Goal: Use online tool/utility: Utilize a website feature to perform a specific function

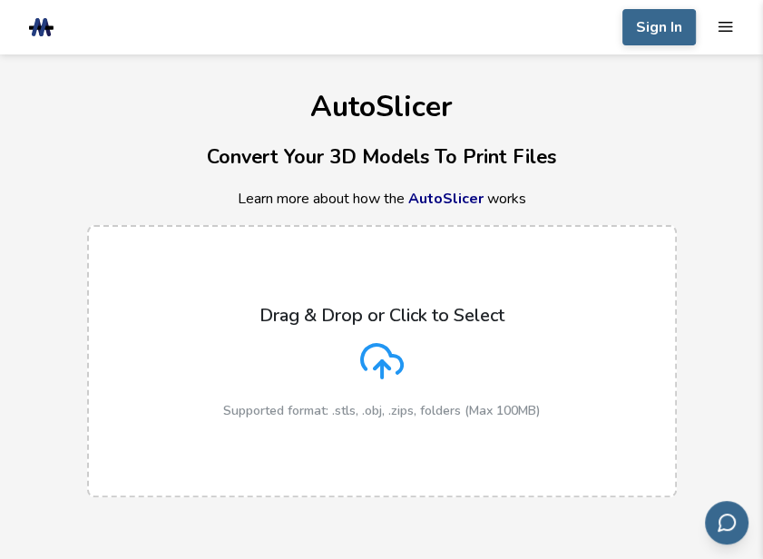
click at [404, 374] on div "Drag & Drop or Click to Select Supported format: .stls, .obj, .zips, folders (M…" at bounding box center [382, 361] width 318 height 113
click at [0, 0] on input "Drag & Drop or Click to Select Supported format: .stls, .obj, .zips, folders (M…" at bounding box center [0, 0] width 0 height 0
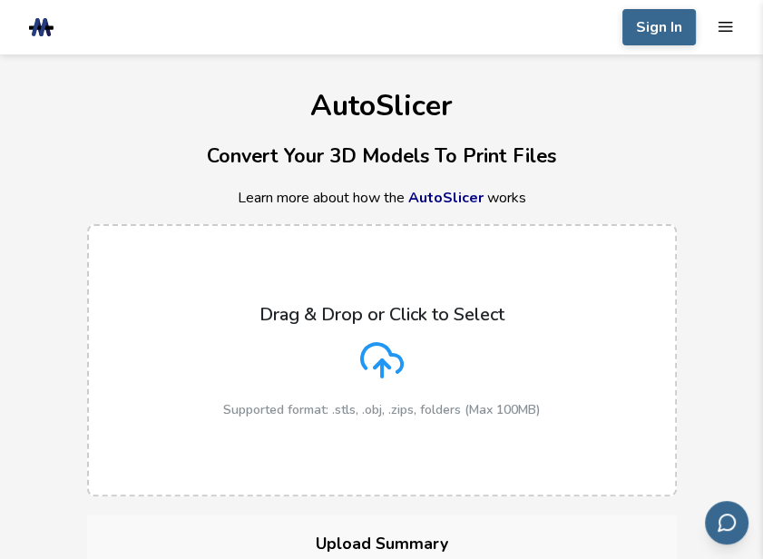
scroll to position [91, 0]
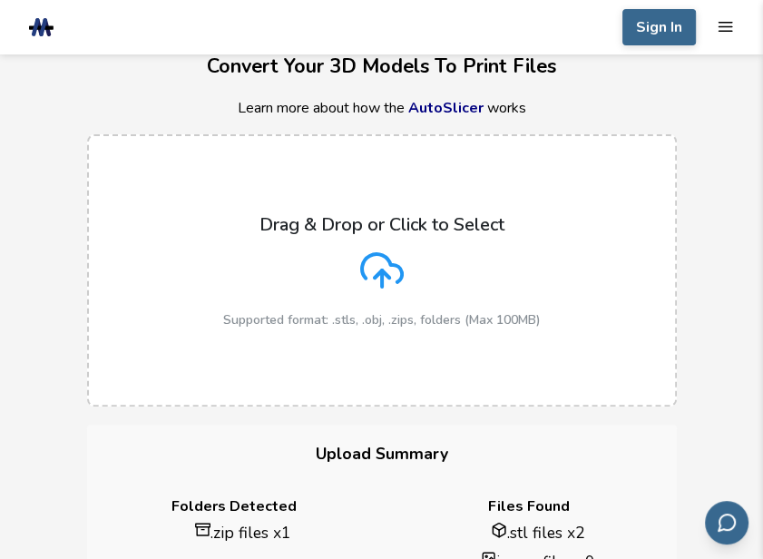
click at [447, 262] on div "Drag & Drop or Click to Select Supported format: .stls, .obj, .zips, folders (M…" at bounding box center [382, 270] width 318 height 113
click at [0, 0] on input "Drag & Drop or Click to Select Supported format: .stls, .obj, .zips, folders (M…" at bounding box center [0, 0] width 0 height 0
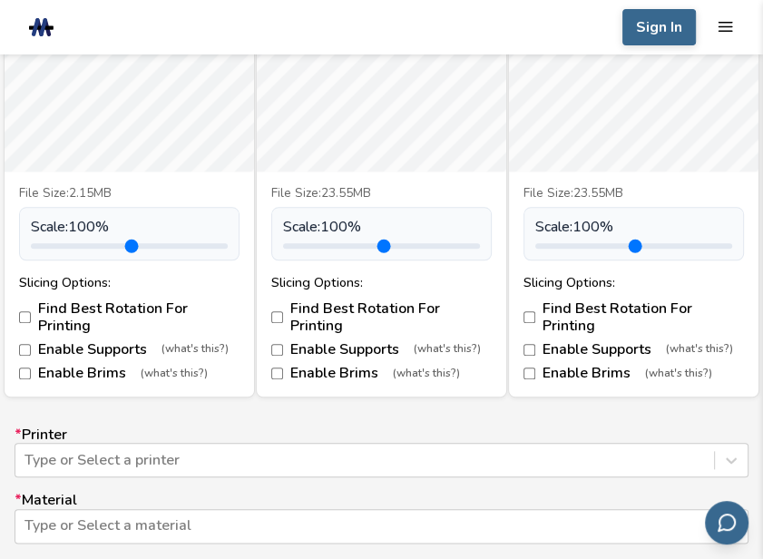
scroll to position [726, 0]
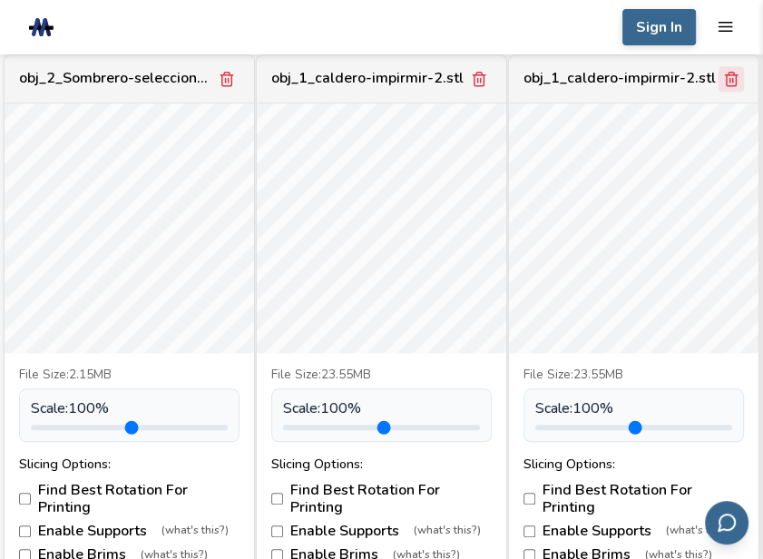
click at [725, 82] on icon "Remove model" at bounding box center [731, 79] width 16 height 16
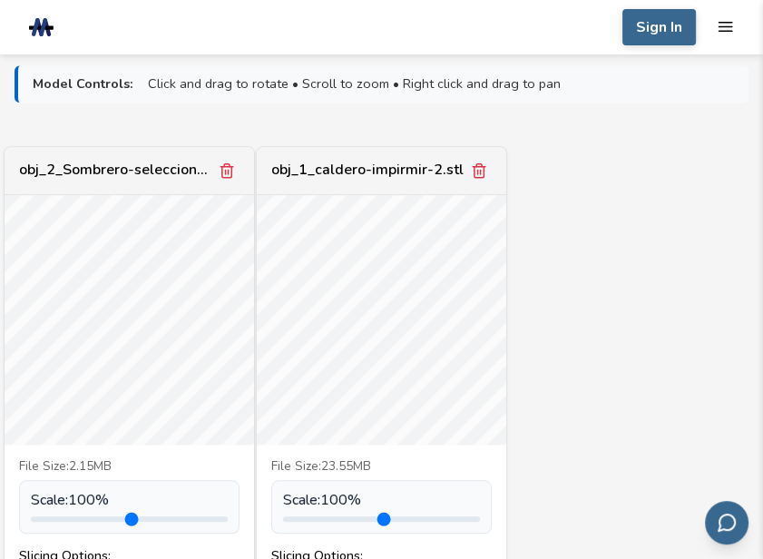
scroll to position [635, 0]
click at [607, 378] on div "obj_2_Sombrero-seleccionador.stl File Size: 2.15MB Scale: 100 % Slicing Options…" at bounding box center [382, 407] width 734 height 525
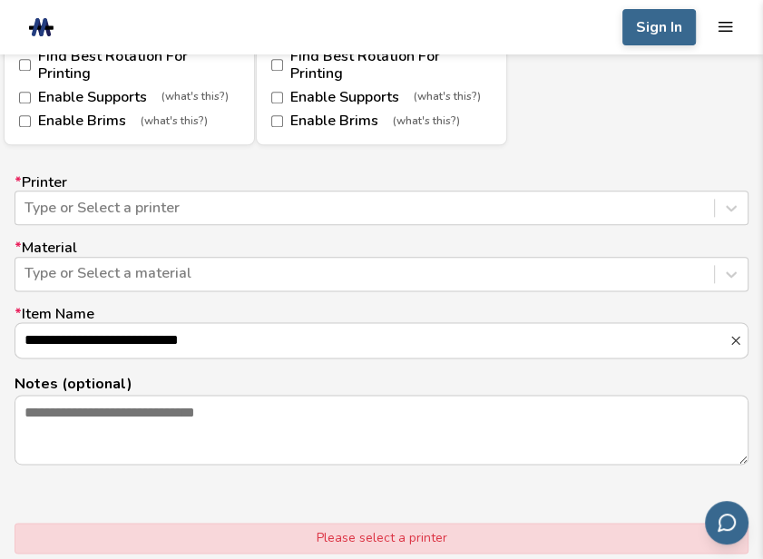
scroll to position [1180, 0]
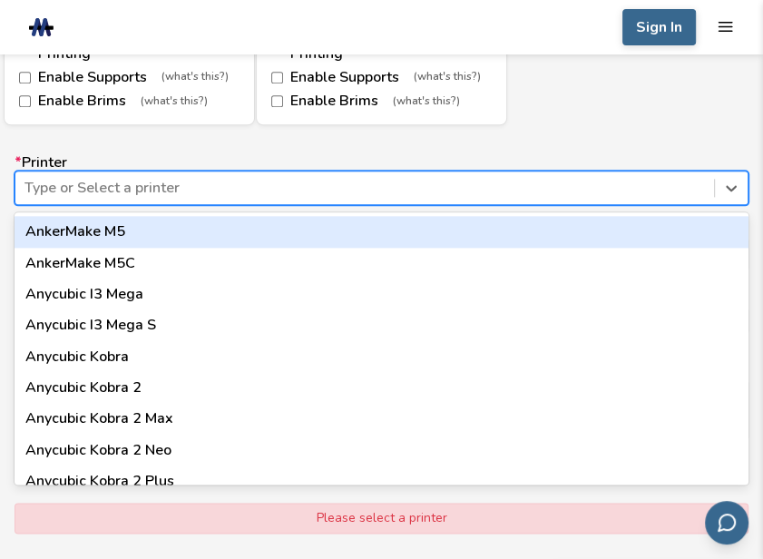
click at [740, 203] on div "Type or Select a printer" at bounding box center [382, 188] width 734 height 34
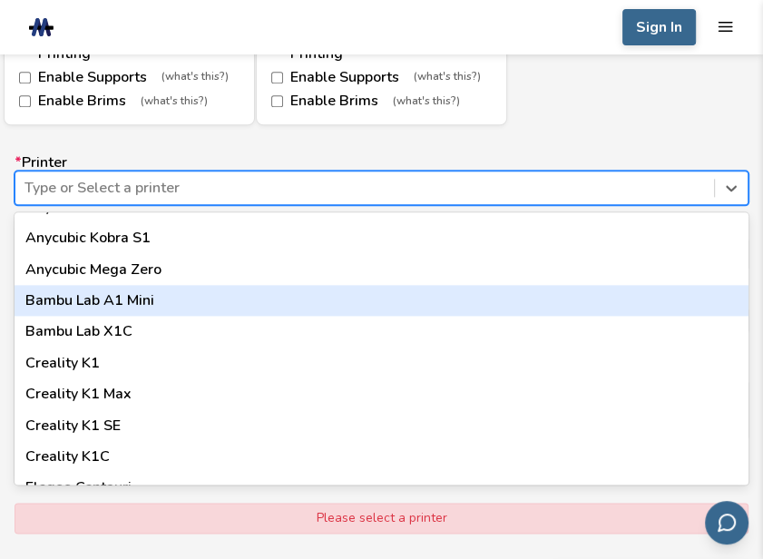
scroll to position [371, 0]
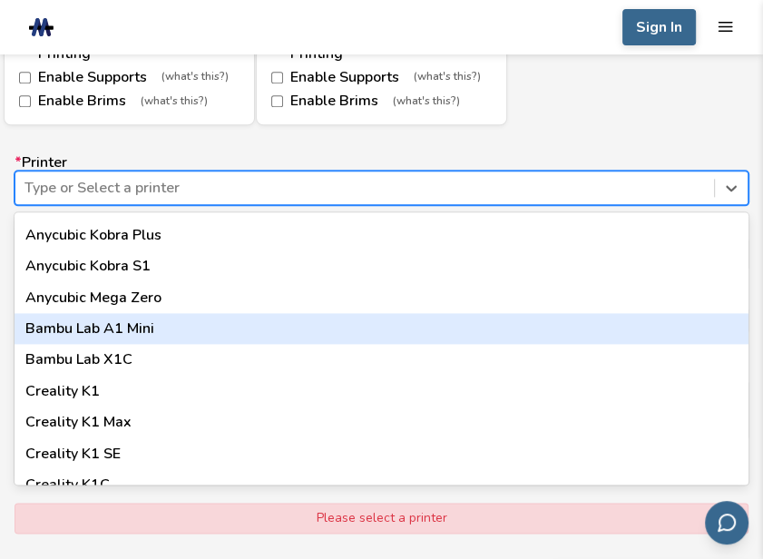
click at [146, 329] on div "Bambu Lab A1 Mini" at bounding box center [382, 328] width 734 height 31
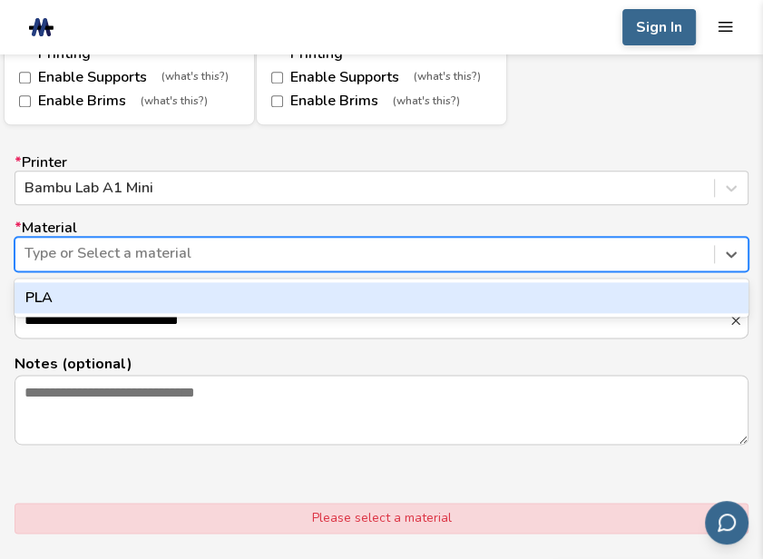
click at [577, 251] on div at bounding box center [365, 253] width 681 height 20
click at [129, 318] on input "**********" at bounding box center [371, 320] width 713 height 34
click at [249, 252] on div at bounding box center [365, 253] width 681 height 20
click at [93, 309] on div "PLA" at bounding box center [382, 297] width 734 height 31
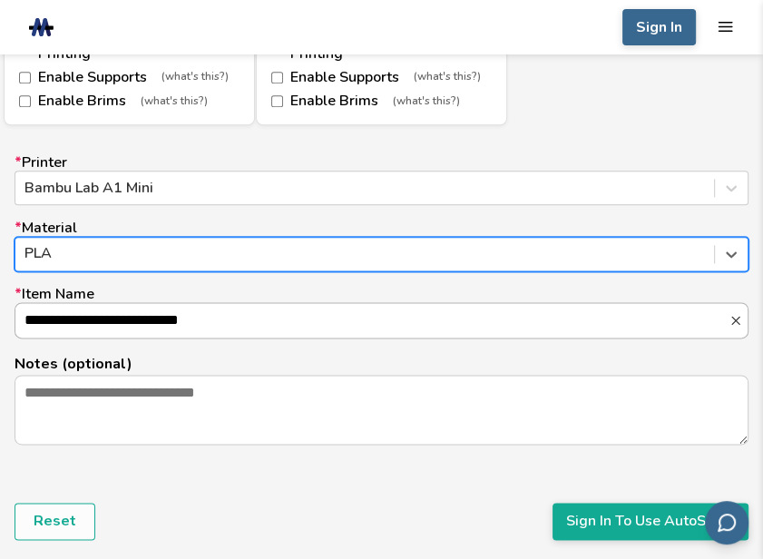
click at [244, 321] on input "**********" at bounding box center [371, 320] width 713 height 34
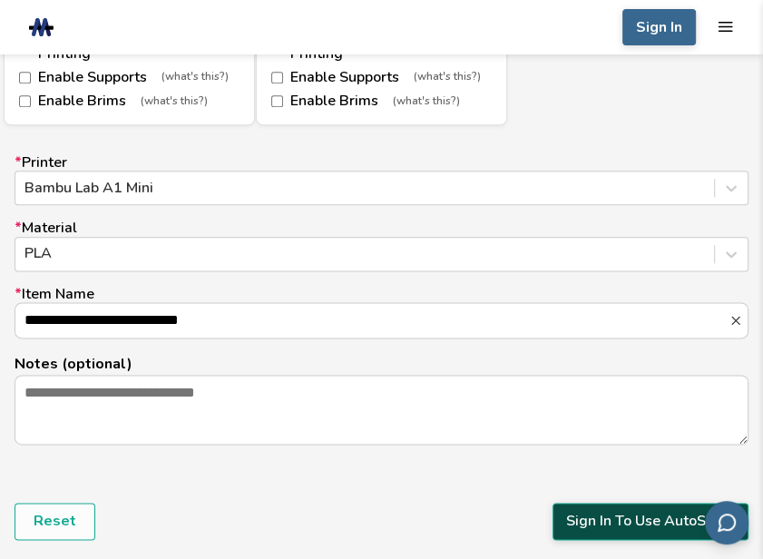
scroll to position [0, 0]
click at [611, 518] on button "Sign In To Use AutoSlicer" at bounding box center [651, 521] width 196 height 36
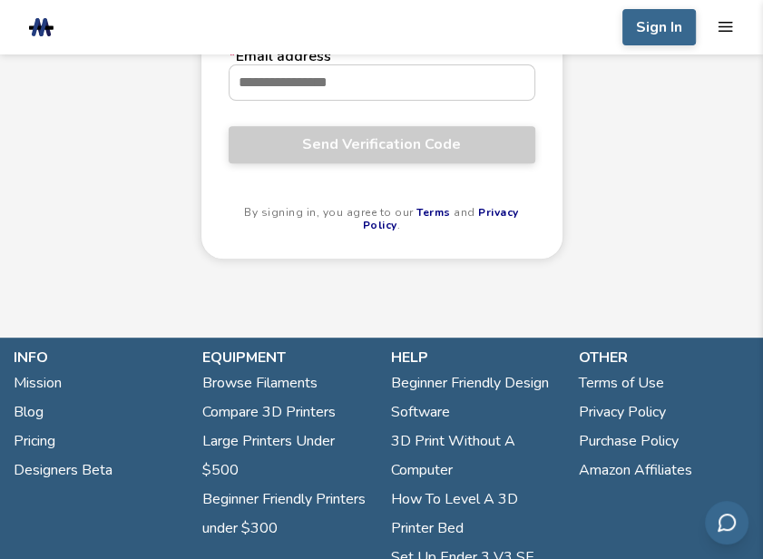
scroll to position [272, 0]
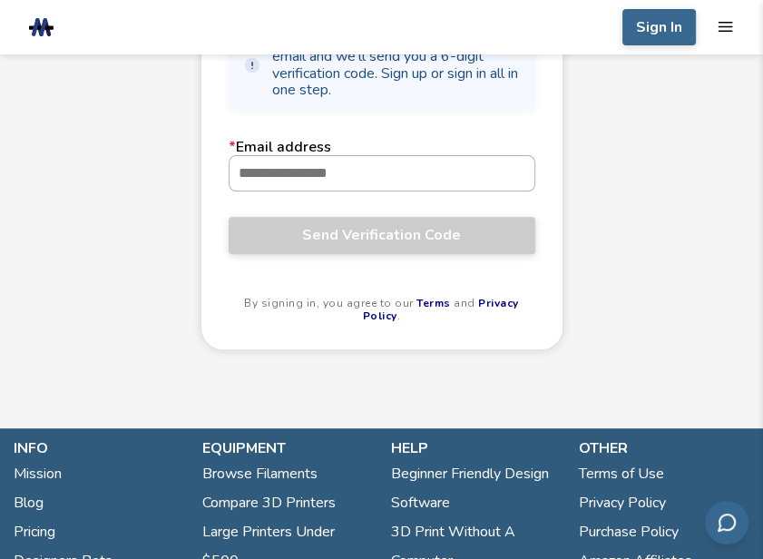
click at [369, 174] on input "* Email address" at bounding box center [382, 173] width 305 height 34
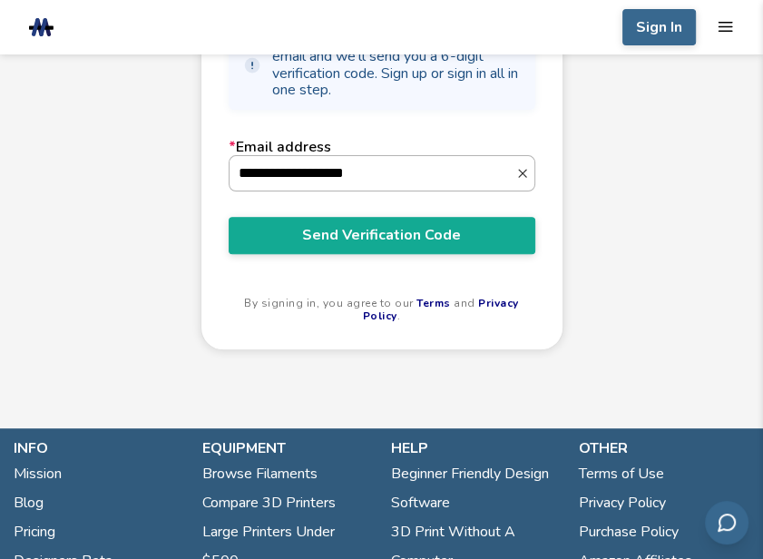
type input "**********"
click at [229, 217] on button "Send Verification Code" at bounding box center [382, 235] width 307 height 36
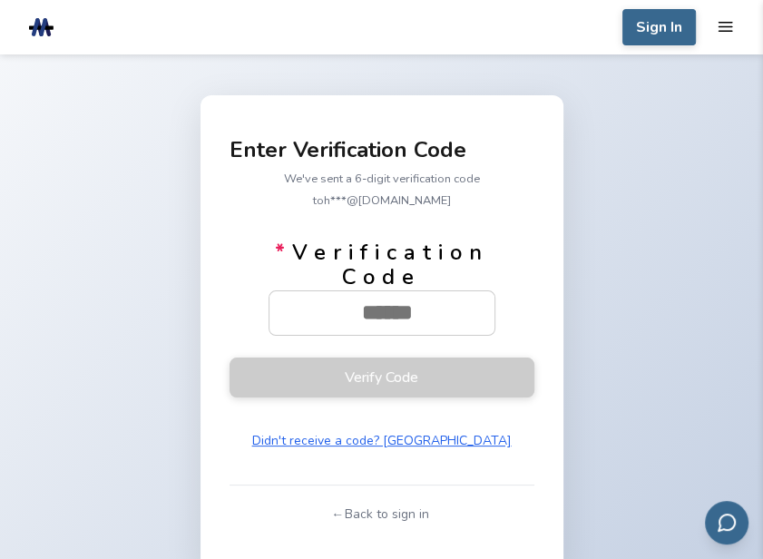
paste input "******"
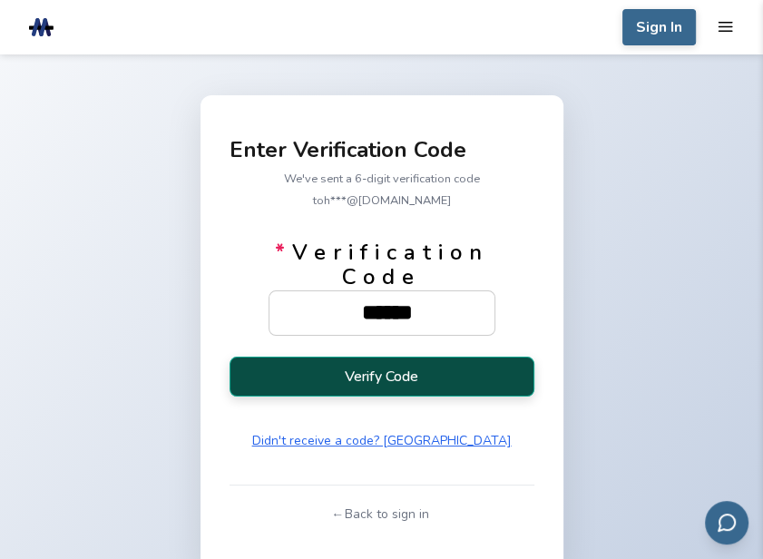
type input "******"
click at [389, 368] on button "Verify Code" at bounding box center [382, 377] width 305 height 40
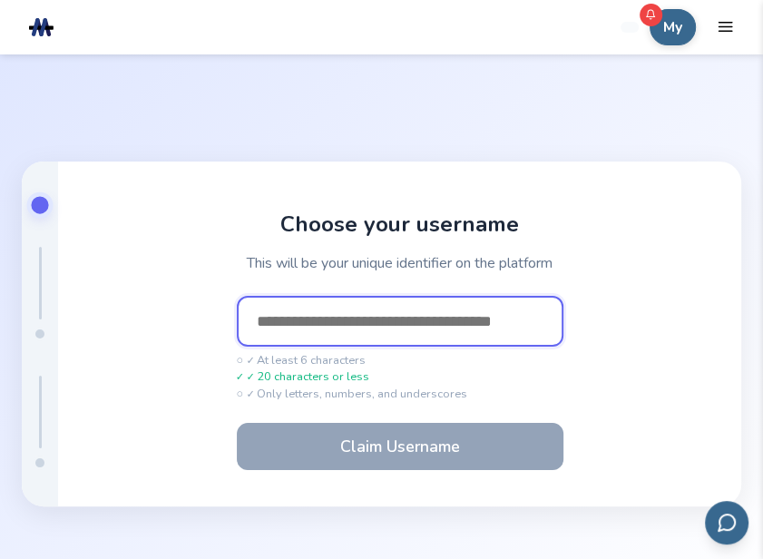
click at [511, 316] on input "text" at bounding box center [400, 321] width 327 height 51
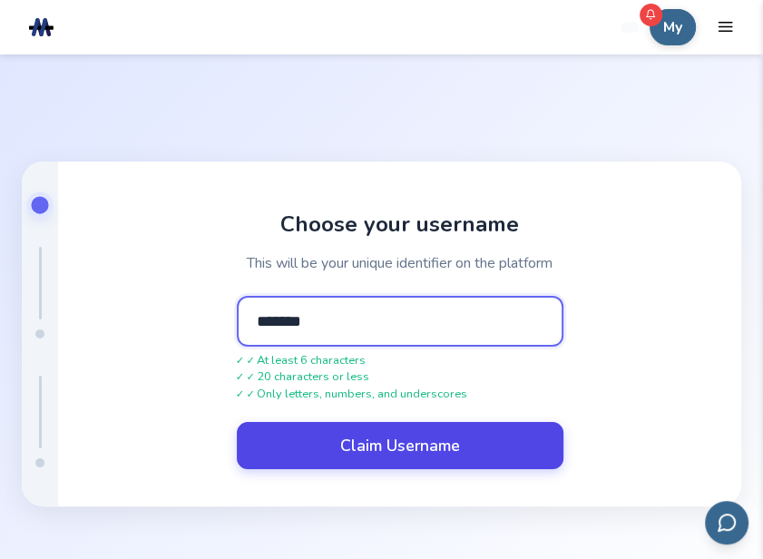
type input "*******"
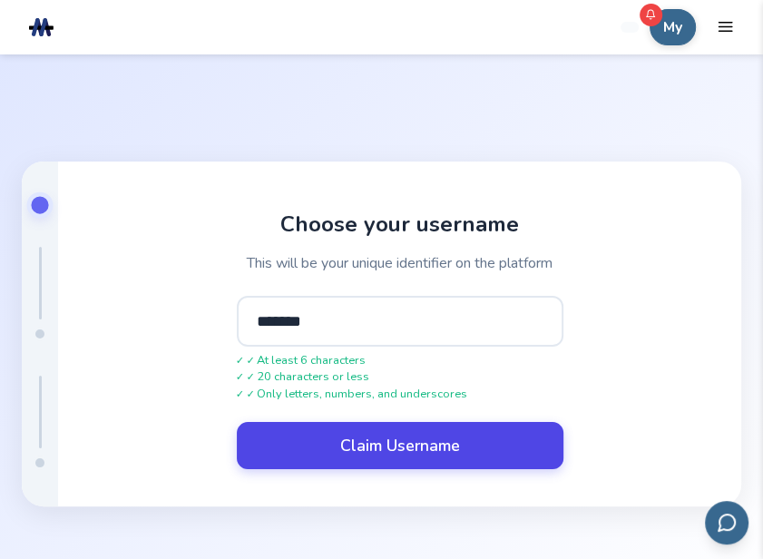
click at [449, 467] on button "Claim Username" at bounding box center [400, 445] width 327 height 47
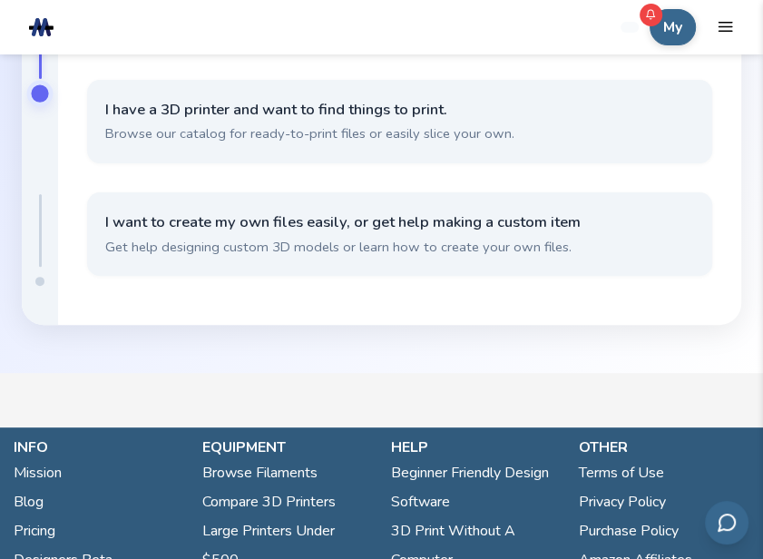
scroll to position [91, 0]
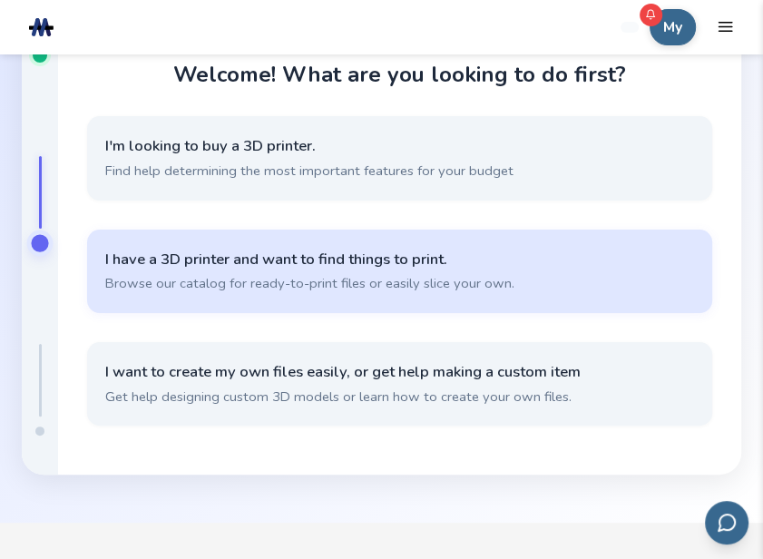
click at [201, 263] on span "I have a 3D printer and want to find things to print." at bounding box center [399, 260] width 589 height 20
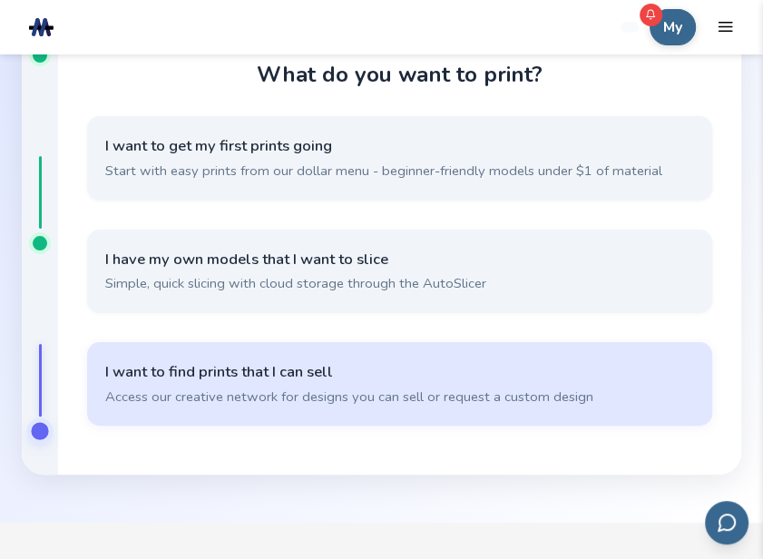
click at [298, 376] on span "I want to find prints that I can sell" at bounding box center [399, 372] width 589 height 20
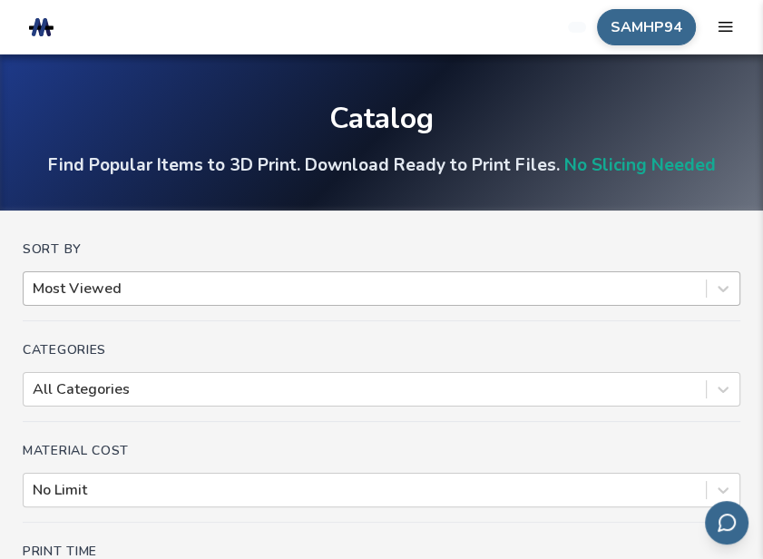
click at [242, 293] on div at bounding box center [365, 289] width 664 height 20
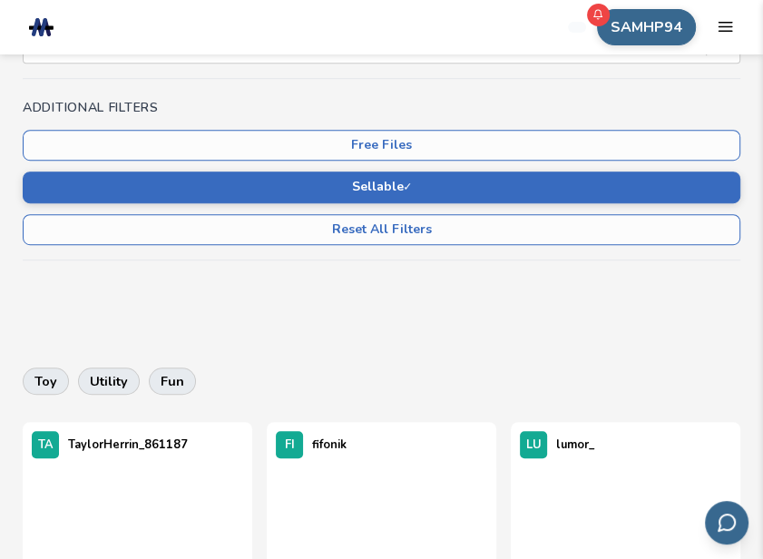
scroll to position [363, 0]
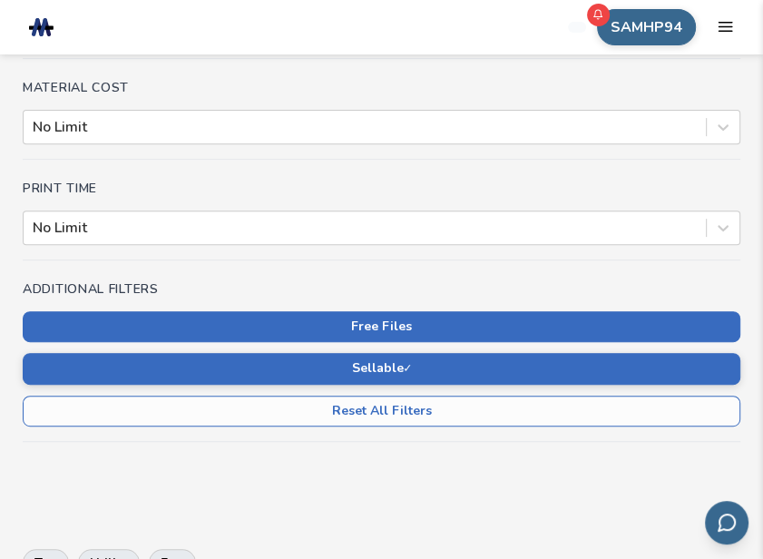
click at [428, 329] on button "Free Files" at bounding box center [382, 326] width 718 height 31
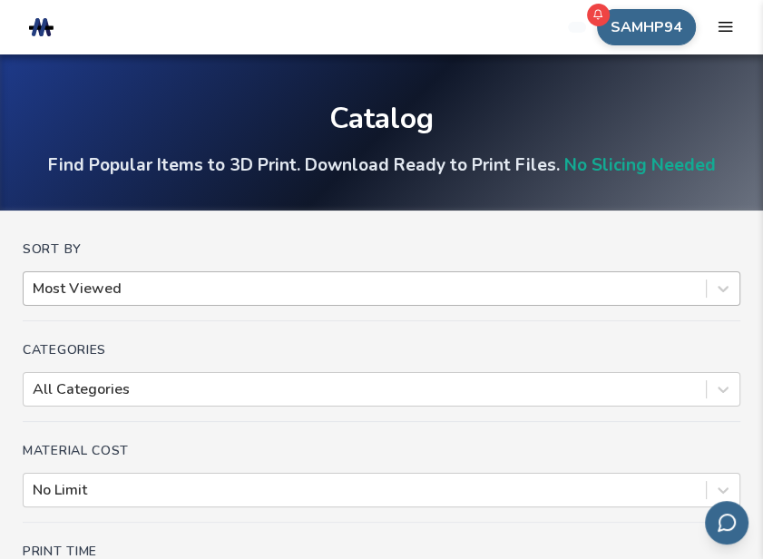
click at [287, 279] on div at bounding box center [365, 289] width 664 height 20
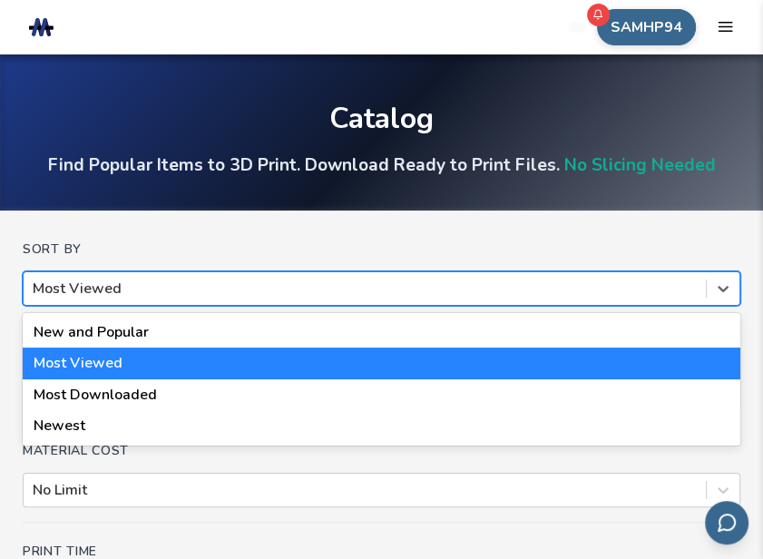
click at [287, 279] on div at bounding box center [365, 289] width 664 height 20
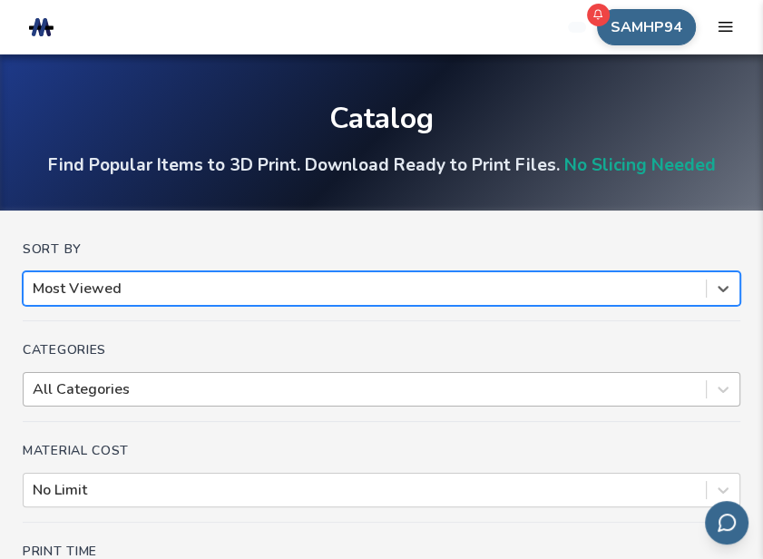
click at [145, 388] on div "All Categories" at bounding box center [382, 389] width 718 height 34
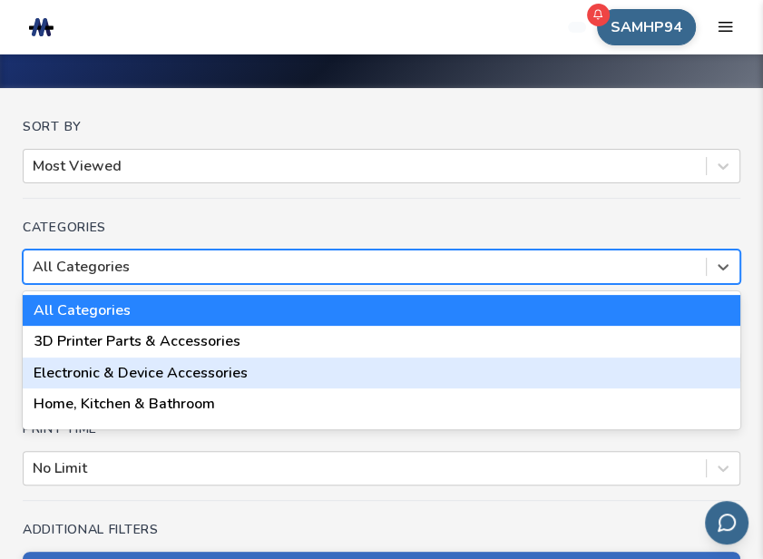
scroll to position [134, 0]
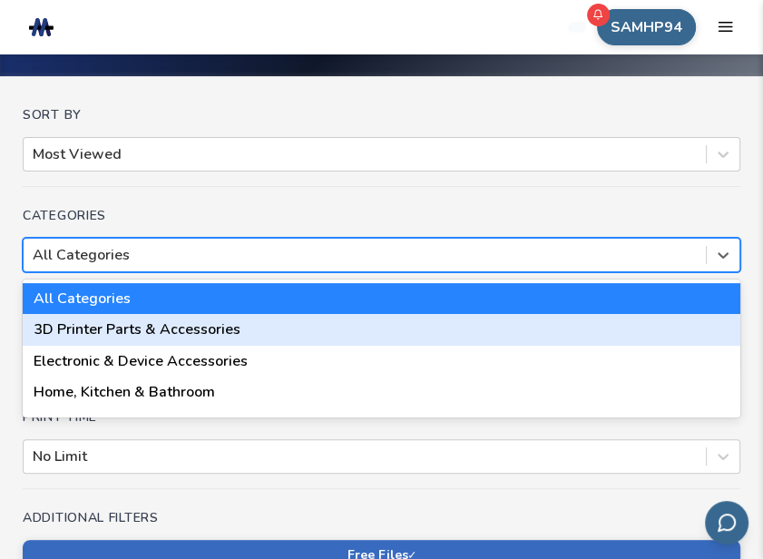
click at [364, 211] on h4 "Categories" at bounding box center [382, 216] width 718 height 15
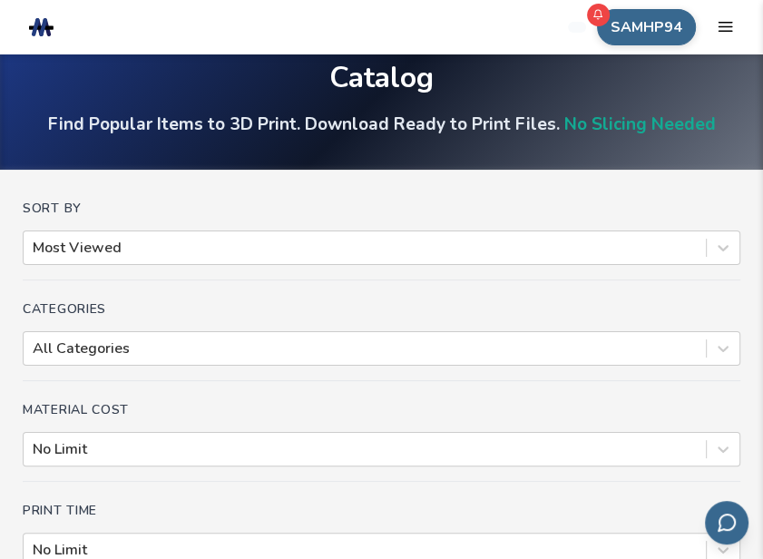
scroll to position [0, 0]
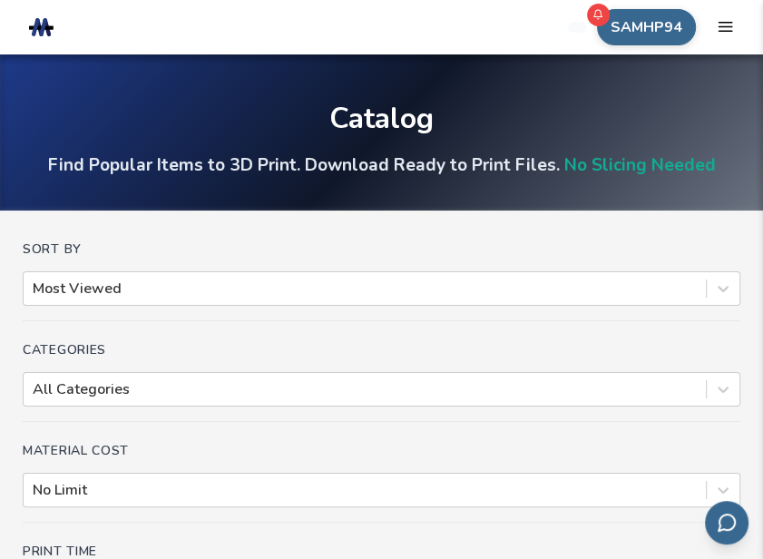
click at [425, 133] on div "Catalog" at bounding box center [381, 119] width 104 height 32
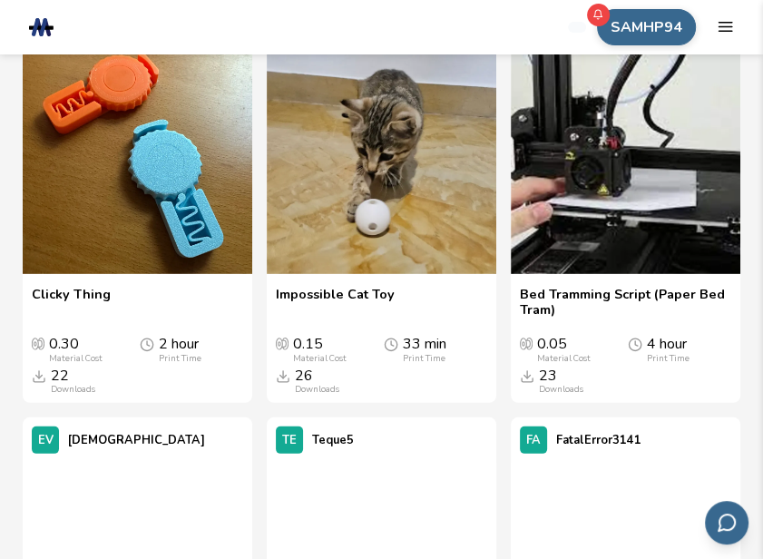
scroll to position [2723, 0]
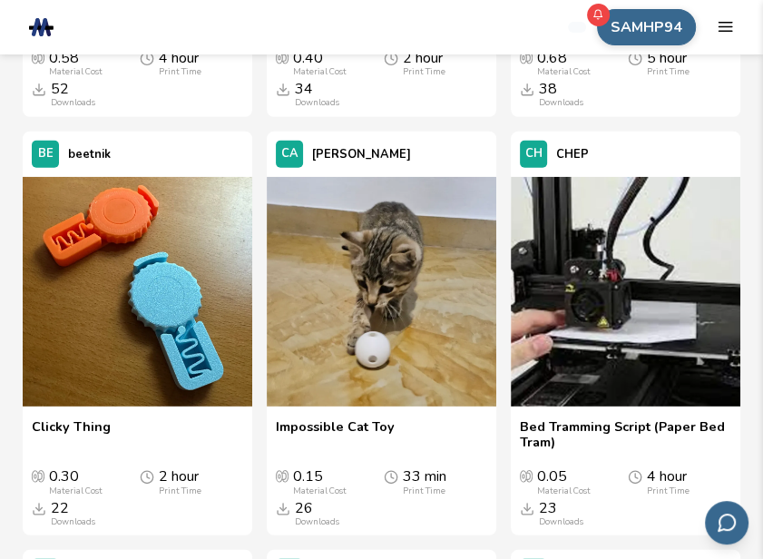
click at [724, 21] on icon "mobile navigation menu" at bounding box center [725, 26] width 17 height 17
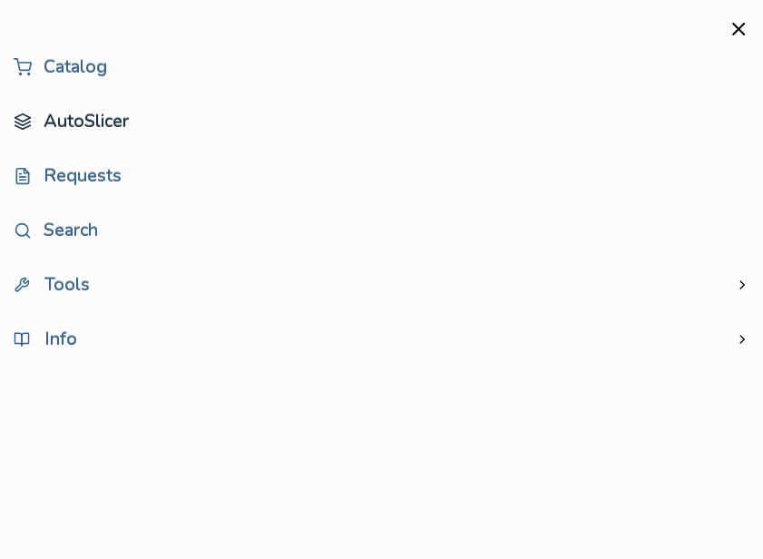
click at [87, 109] on link "AutoSlicer" at bounding box center [382, 121] width 736 height 36
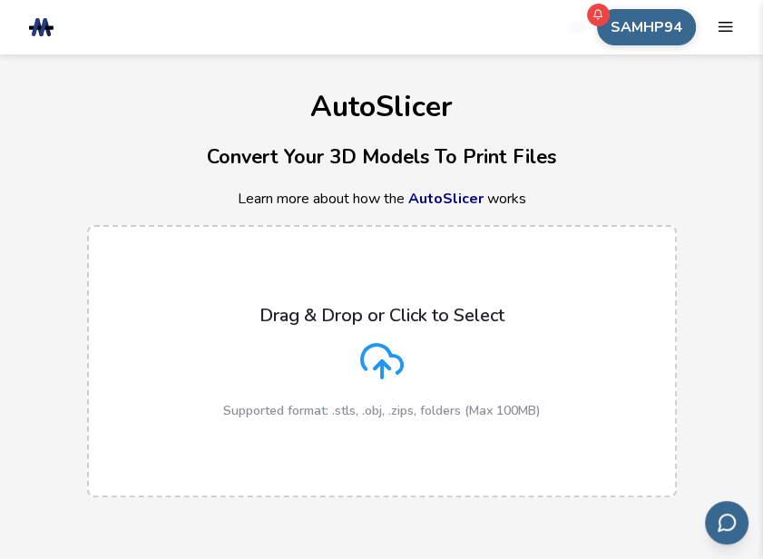
click at [375, 311] on p "Drag & Drop or Click to Select" at bounding box center [382, 315] width 245 height 21
click at [0, 0] on input "Drag & Drop or Click to Select Supported format: .stls, .obj, .zips, folders (M…" at bounding box center [0, 0] width 0 height 0
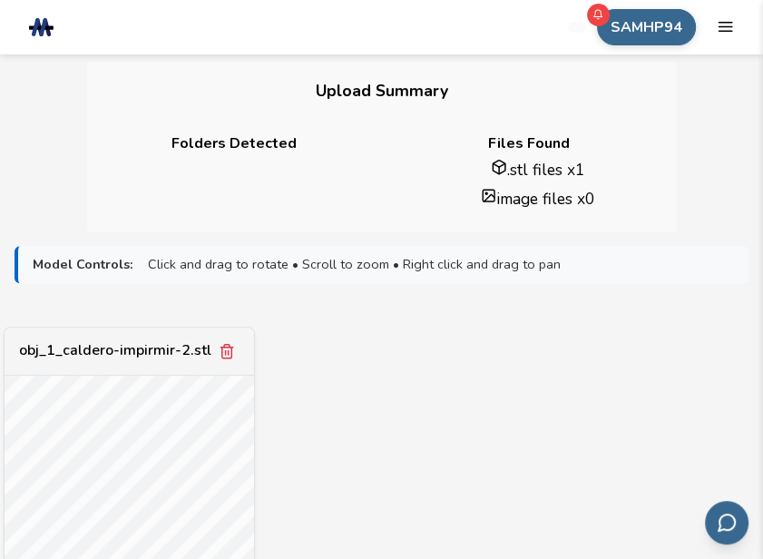
scroll to position [817, 0]
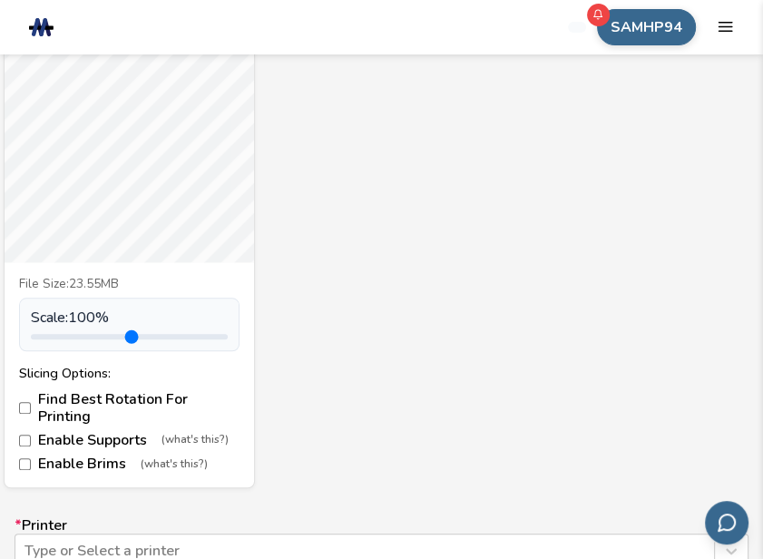
click at [428, 270] on div "obj_1_caldero-impirmir-2.stl File Size: 23.55MB Scale: 100 % Slicing Options: F…" at bounding box center [382, 226] width 734 height 525
click at [430, 270] on div "obj_1_caldero-impirmir-2.stl File Size: 23.55MB Scale: 100 % Slicing Options: F…" at bounding box center [382, 226] width 734 height 525
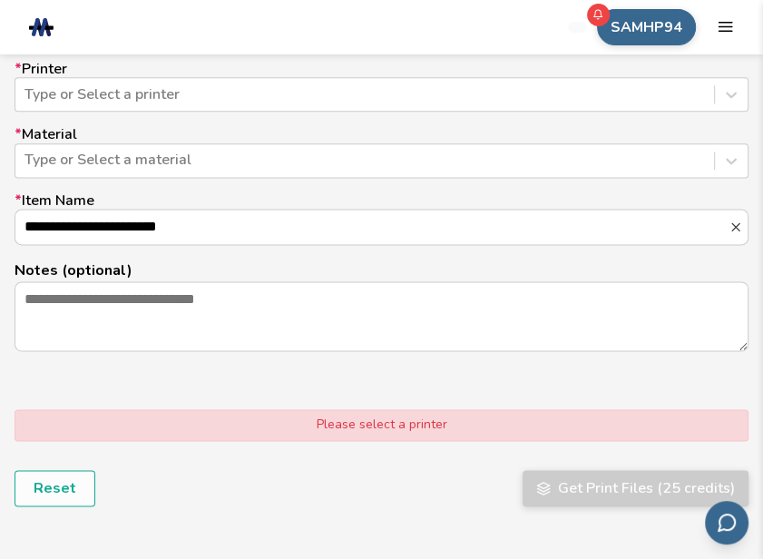
scroll to position [1271, 0]
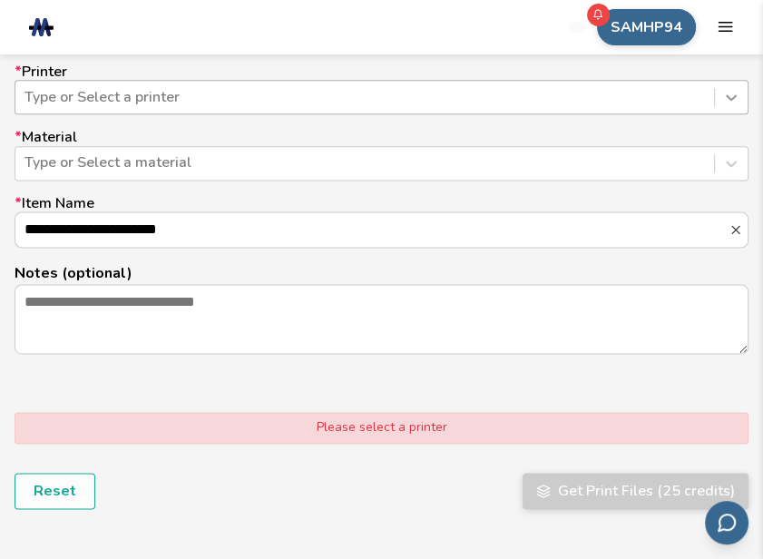
click at [735, 94] on icon at bounding box center [731, 97] width 11 height 6
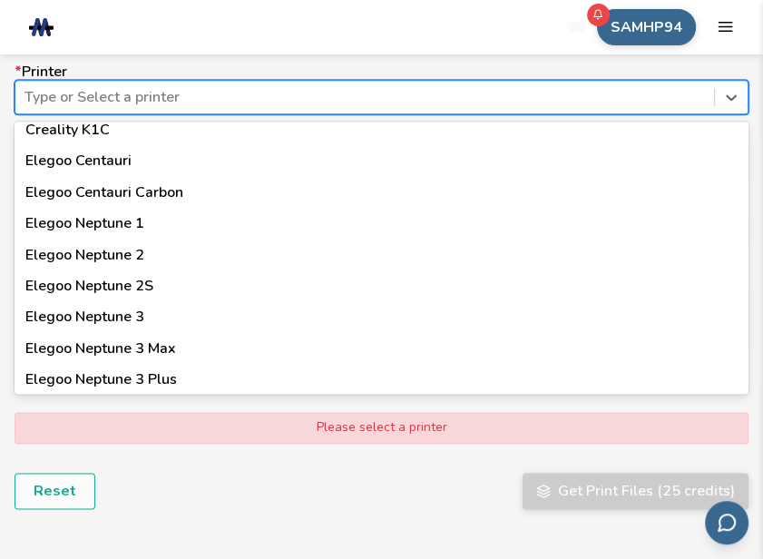
scroll to position [454, 0]
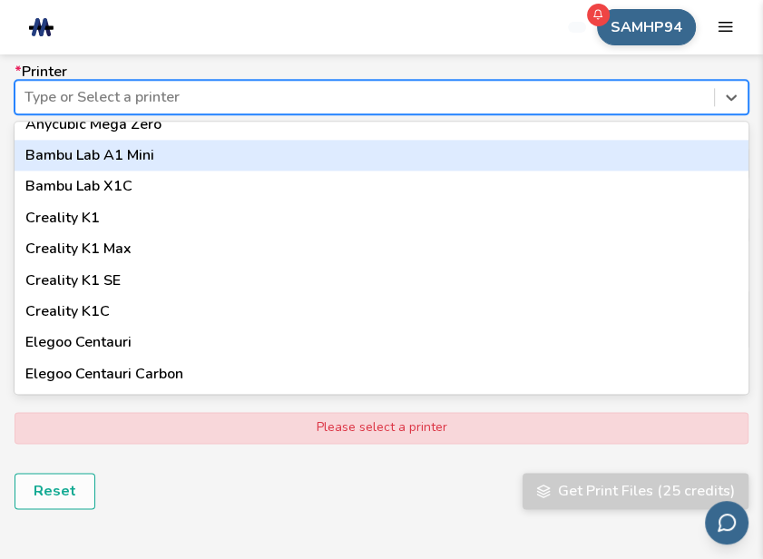
click at [131, 152] on div "Bambu Lab A1 Mini" at bounding box center [382, 155] width 734 height 31
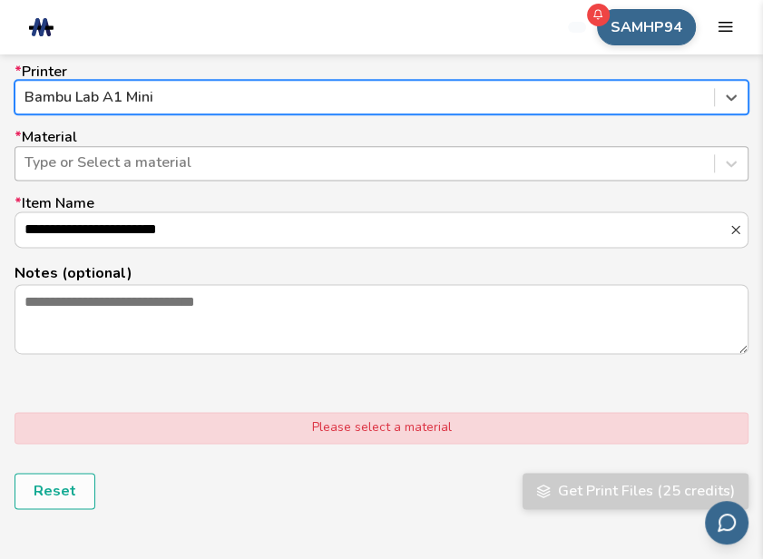
click at [249, 170] on div at bounding box center [365, 162] width 681 height 20
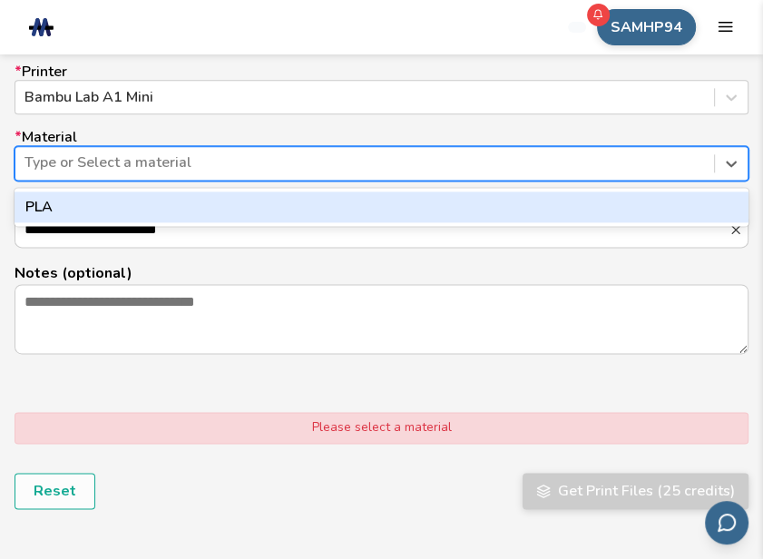
click at [207, 200] on div "PLA" at bounding box center [382, 207] width 734 height 31
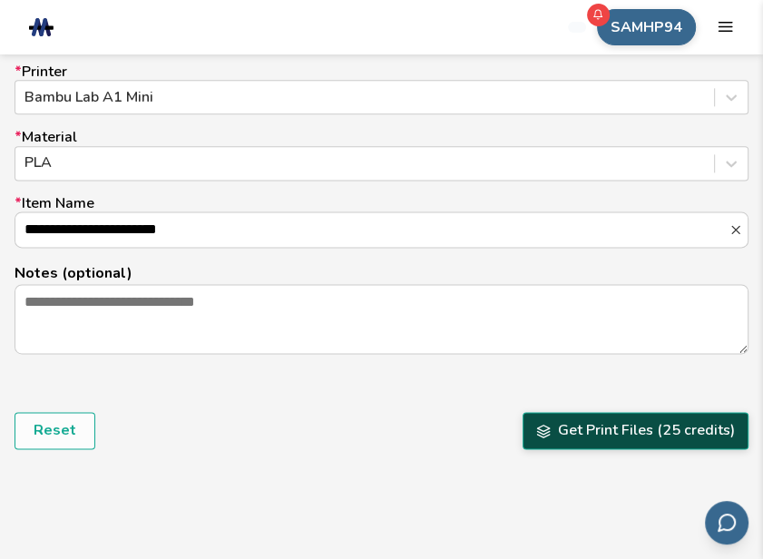
click at [613, 438] on button "Get Print Files (25 credits)" at bounding box center [636, 430] width 226 height 36
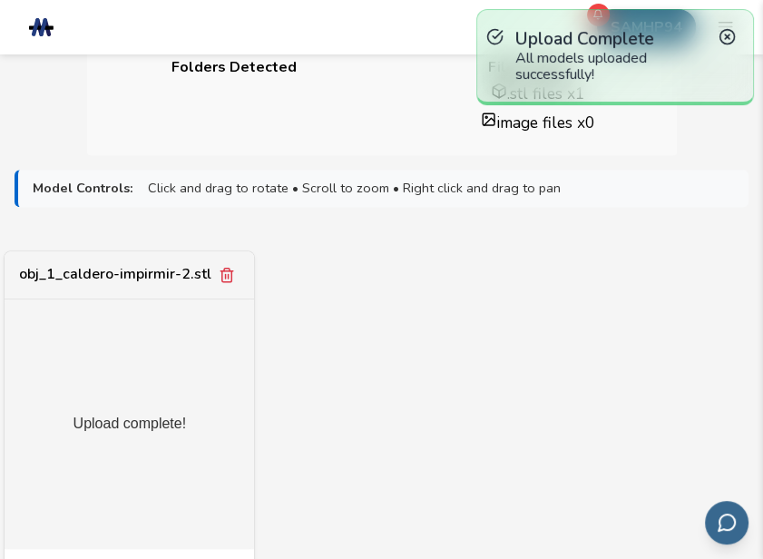
scroll to position [635, 0]
